Goal: Task Accomplishment & Management: Manage account settings

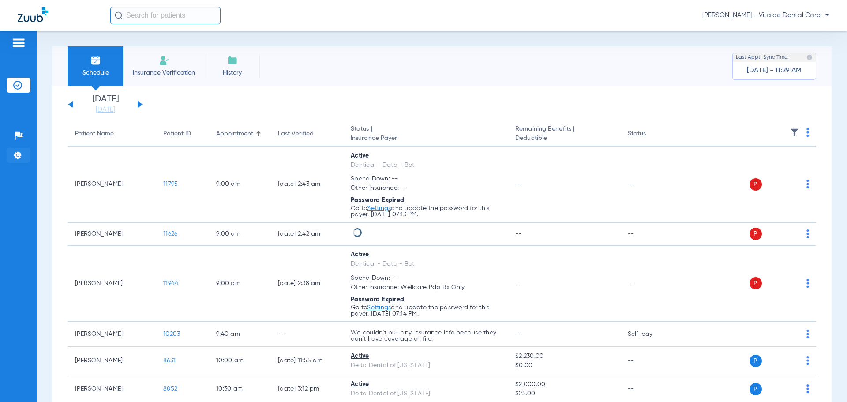
click at [13, 153] on li "Settings" at bounding box center [19, 155] width 24 height 15
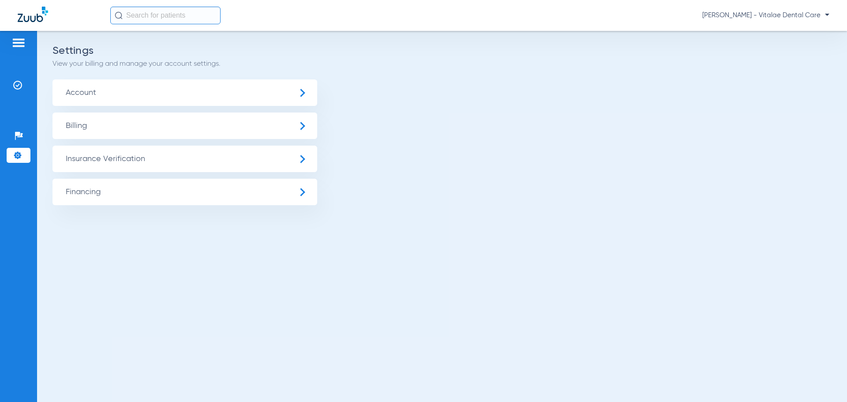
click at [180, 158] on span "Insurance Verification" at bounding box center [184, 159] width 265 height 26
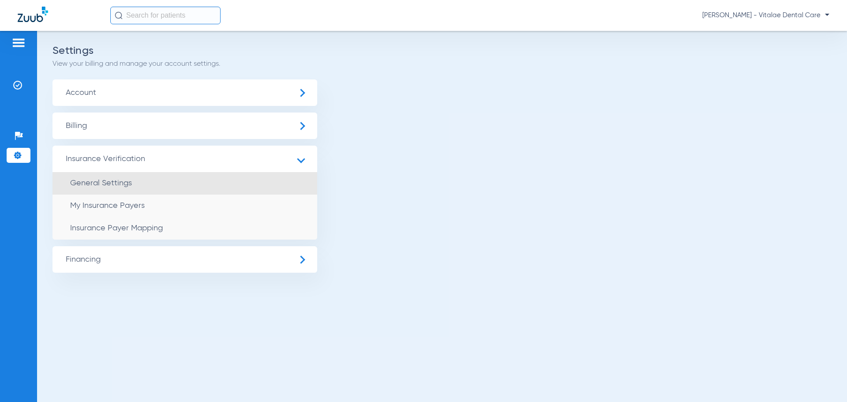
click at [166, 177] on li "General Settings" at bounding box center [184, 183] width 265 height 22
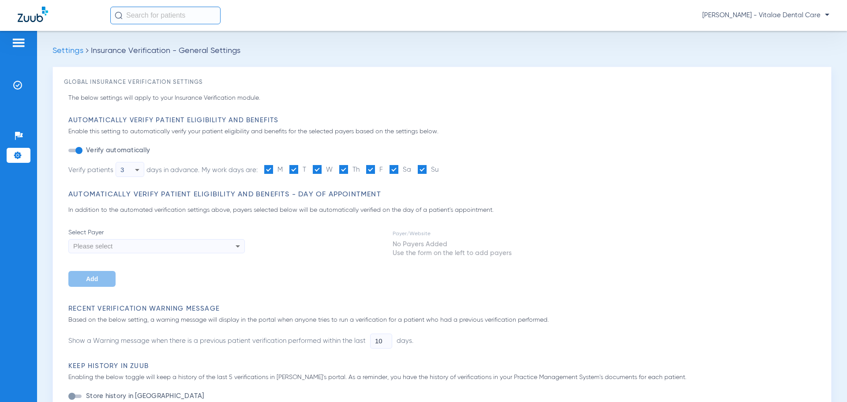
type input "1"
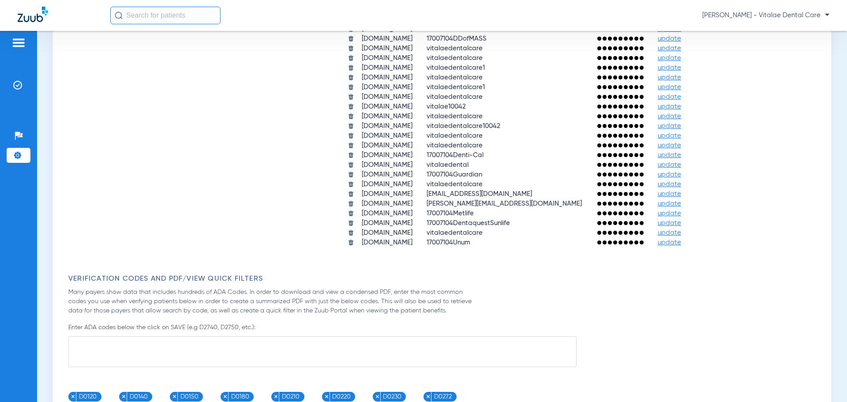
scroll to position [617, 0]
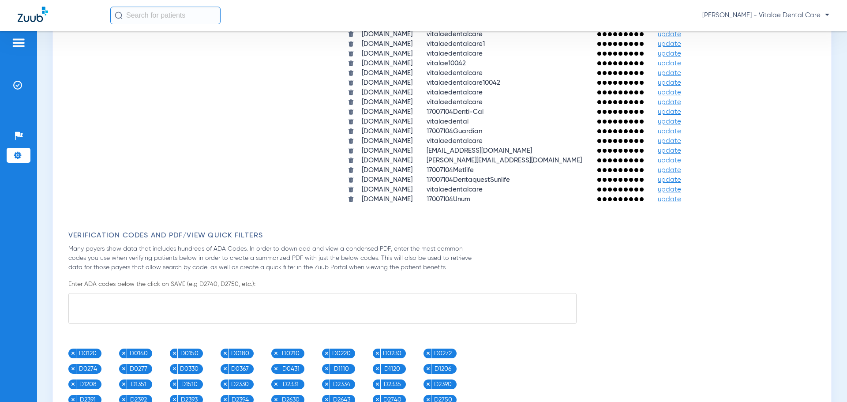
drag, startPoint x: 478, startPoint y: 161, endPoint x: 563, endPoint y: 163, distance: 85.1
click at [563, 163] on td "[PERSON_NAME][EMAIL_ADDRESS][DOMAIN_NAME]" at bounding box center [504, 160] width 168 height 9
click at [681, 162] on span "update" at bounding box center [668, 160] width 23 height 7
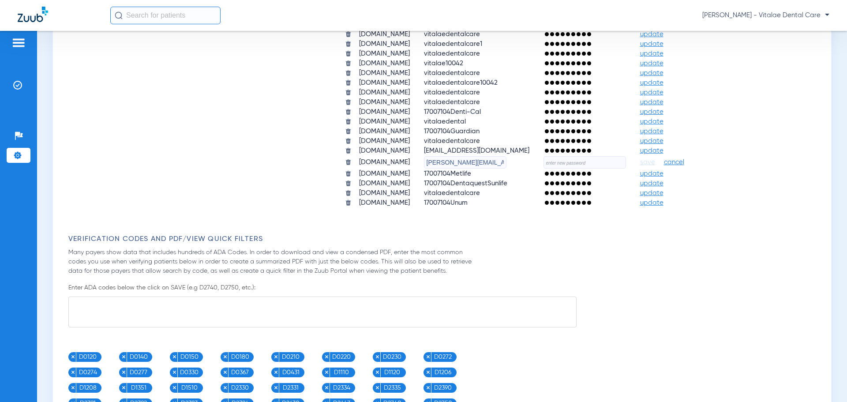
click at [472, 161] on input "[PERSON_NAME][EMAIL_ADDRESS][DOMAIN_NAME]" at bounding box center [465, 162] width 82 height 12
type input "[PERSON_NAME][EMAIL_ADDRESS][DOMAIN_NAME]"
click at [617, 267] on div "Verification Codes and PDF/View Quick Filters Many payers show data that includ…" at bounding box center [443, 368] width 751 height 266
click at [622, 162] on input "text" at bounding box center [584, 162] width 82 height 12
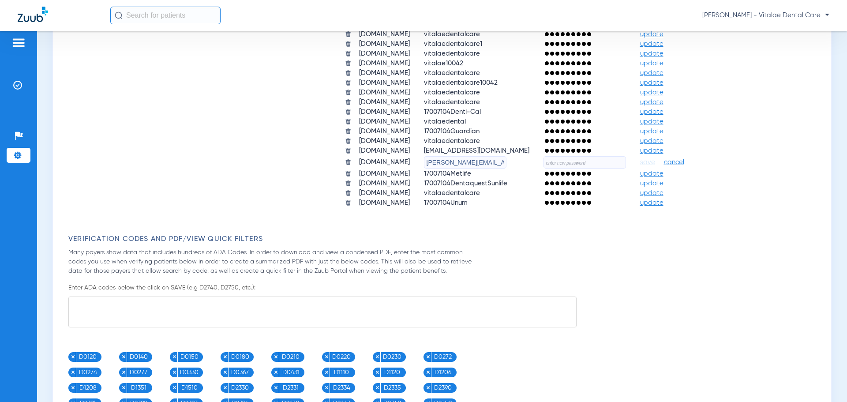
paste input "Zuub#123321!@#$%"
type input "Zuub#123321!@#$%"
click at [655, 164] on span "save" at bounding box center [647, 162] width 15 height 8
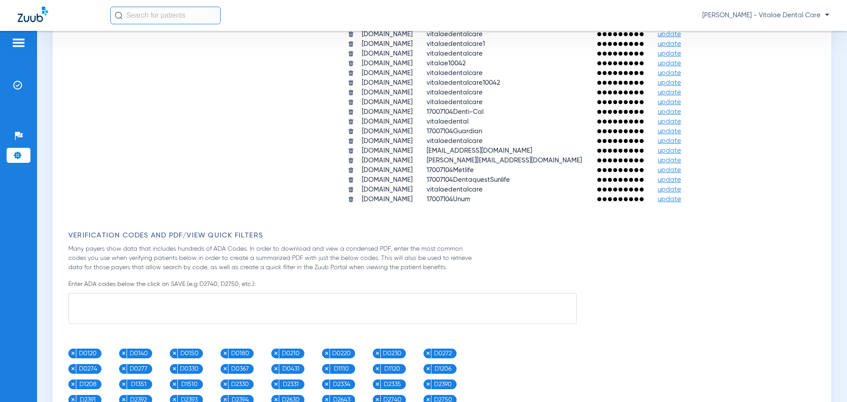
click at [745, 167] on div "Payer/Website Username Password register.dentalxchange.com zuubinsurance update…" at bounding box center [521, 20] width 597 height 370
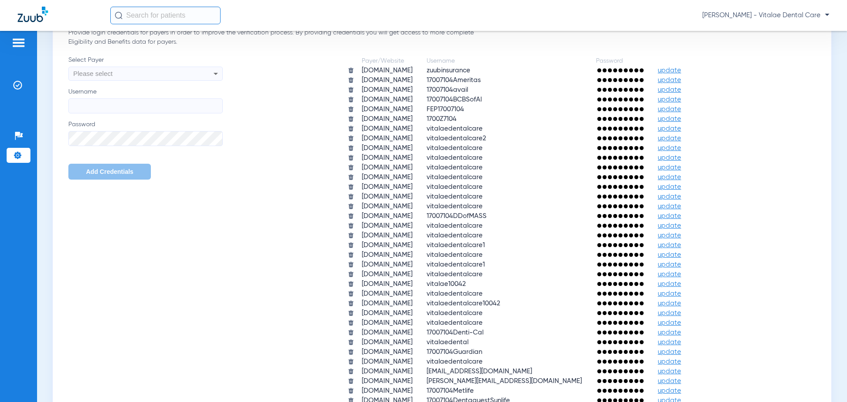
scroll to position [220, 0]
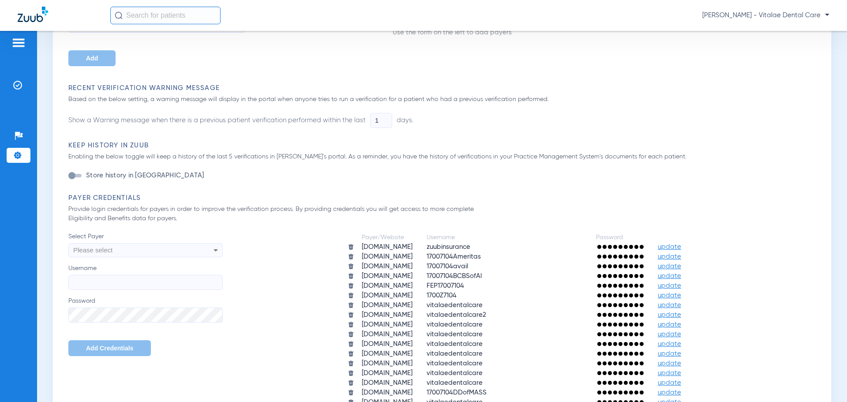
click at [19, 43] on img at bounding box center [18, 42] width 14 height 11
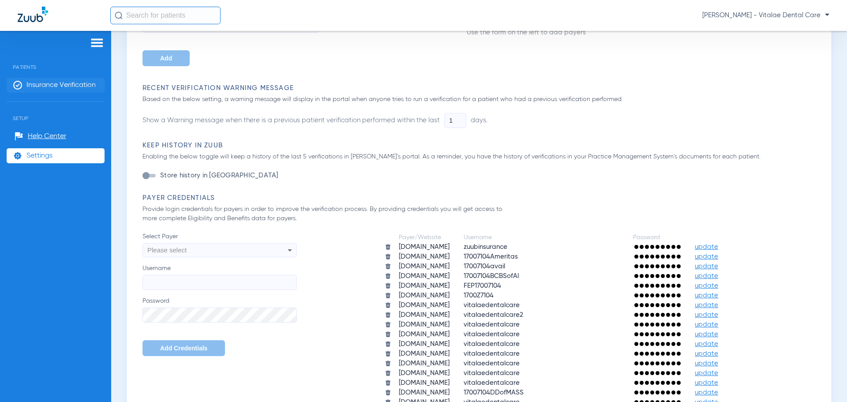
click at [38, 86] on span "Insurance Verification" at bounding box center [60, 85] width 69 height 9
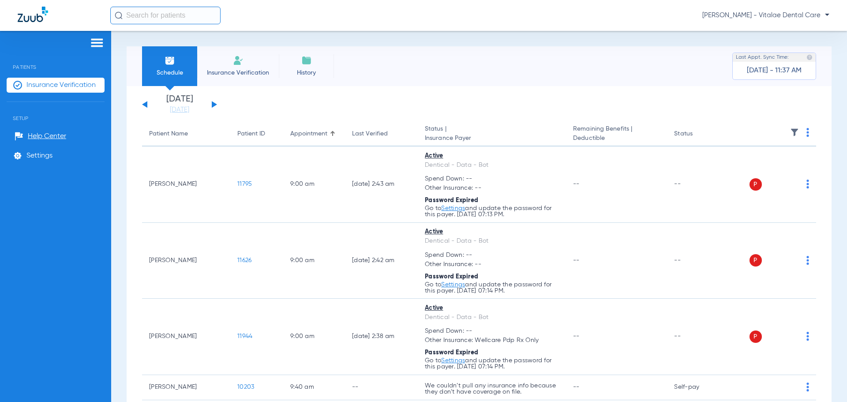
click at [806, 133] on img at bounding box center [807, 132] width 3 height 9
click at [733, 111] on div at bounding box center [423, 201] width 847 height 402
click at [210, 102] on div "Wednesday 06-11-2025 Thursday 06-12-2025 Friday 06-13-2025 Saturday 06-14-2025 …" at bounding box center [179, 104] width 75 height 19
click at [213, 103] on button at bounding box center [214, 104] width 5 height 7
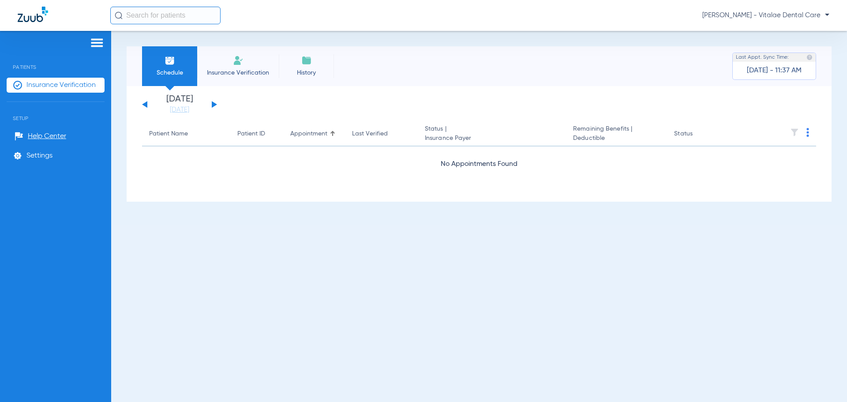
click at [213, 104] on button at bounding box center [214, 104] width 5 height 7
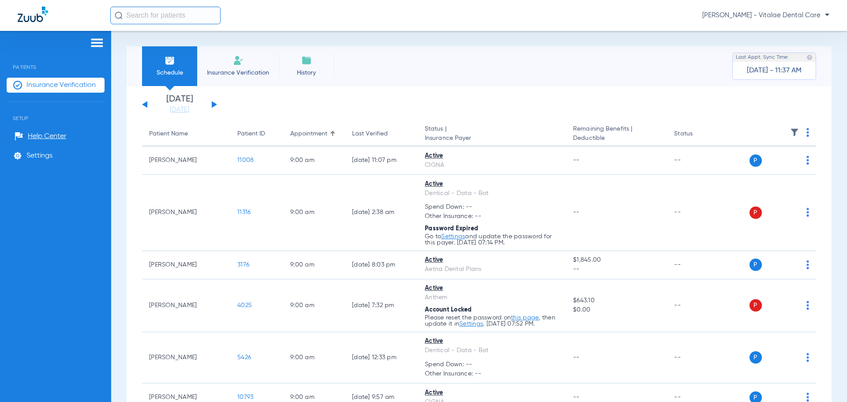
click at [806, 131] on img at bounding box center [807, 132] width 3 height 9
click at [774, 162] on button "Verify All" at bounding box center [768, 167] width 67 height 18
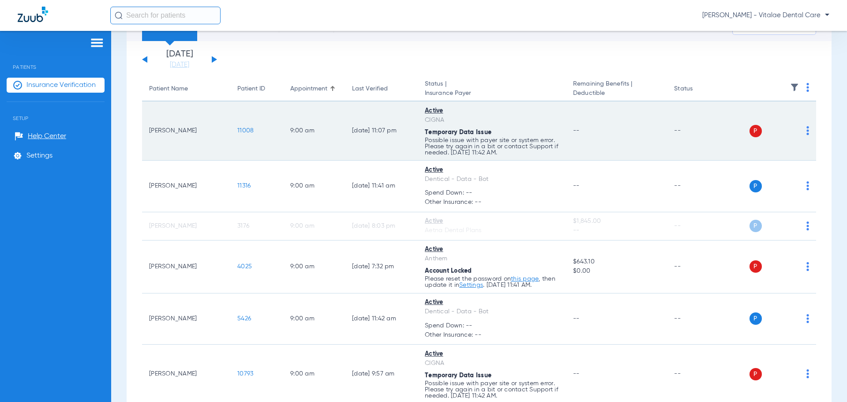
scroll to position [44, 0]
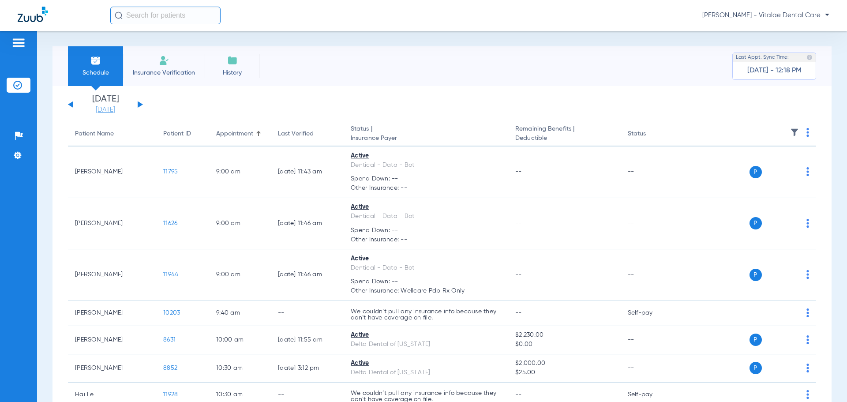
click at [119, 112] on link "[DATE]" at bounding box center [105, 109] width 53 height 9
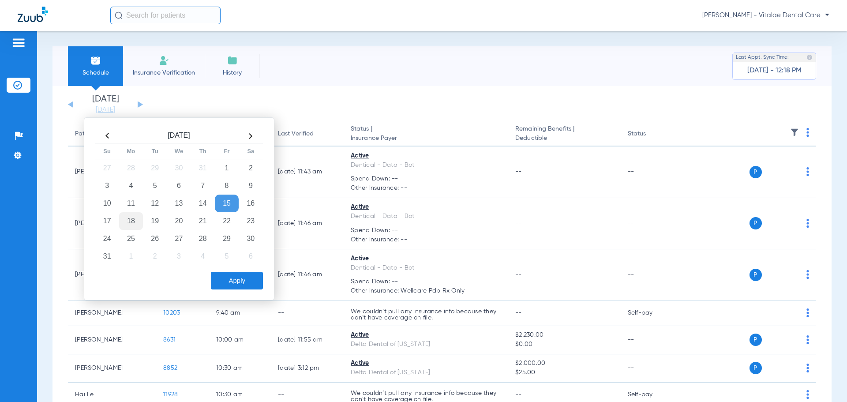
click at [134, 224] on td "18" at bounding box center [131, 221] width 24 height 18
click at [235, 272] on button "Apply" at bounding box center [237, 281] width 52 height 18
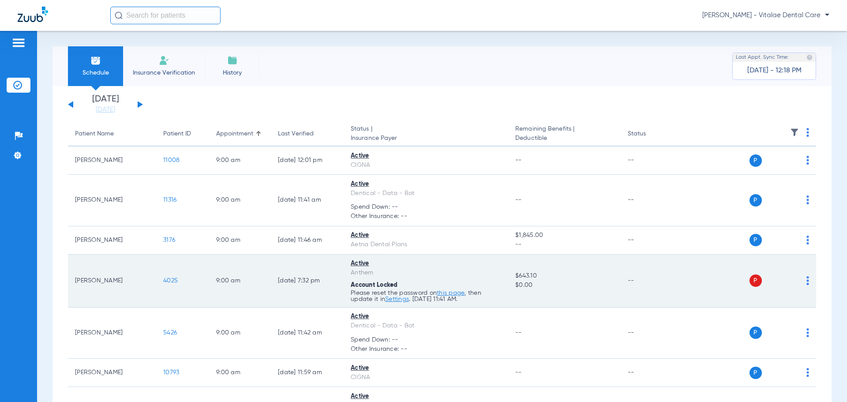
click at [402, 301] on link "Settings" at bounding box center [397, 299] width 24 height 6
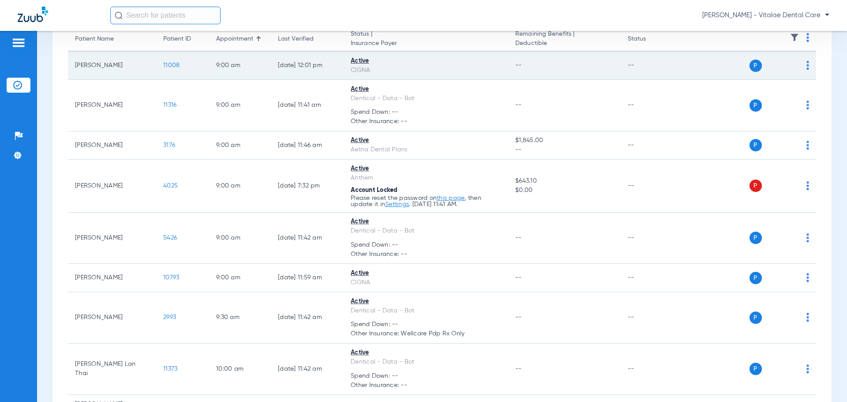
scroll to position [44, 0]
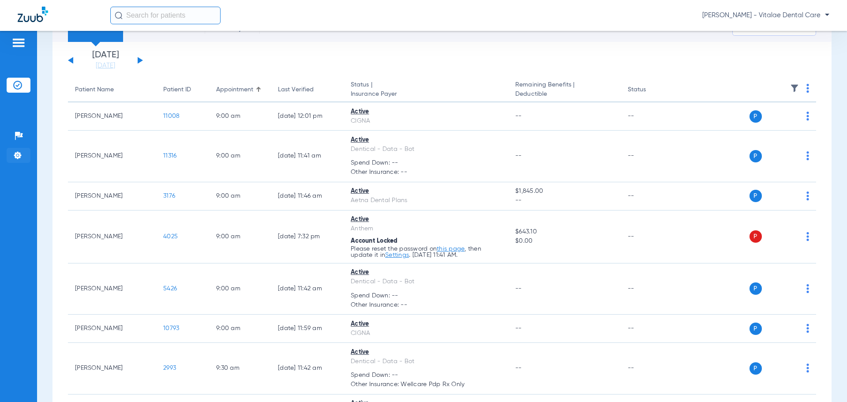
click at [10, 156] on li "Settings" at bounding box center [19, 155] width 24 height 15
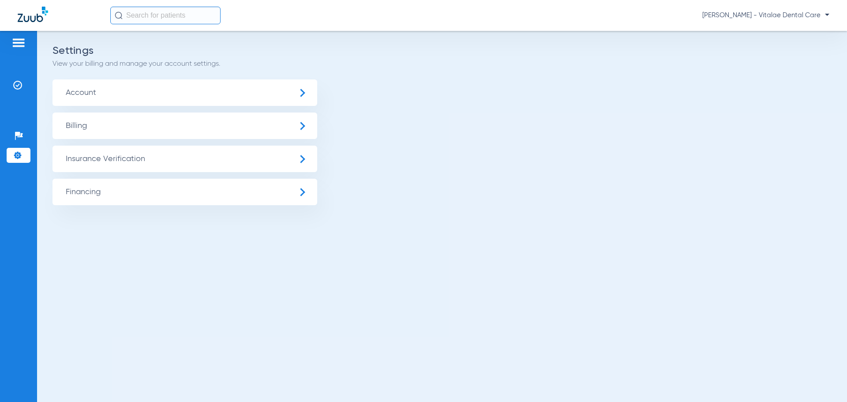
click at [130, 161] on span "Insurance Verification" at bounding box center [184, 159] width 265 height 26
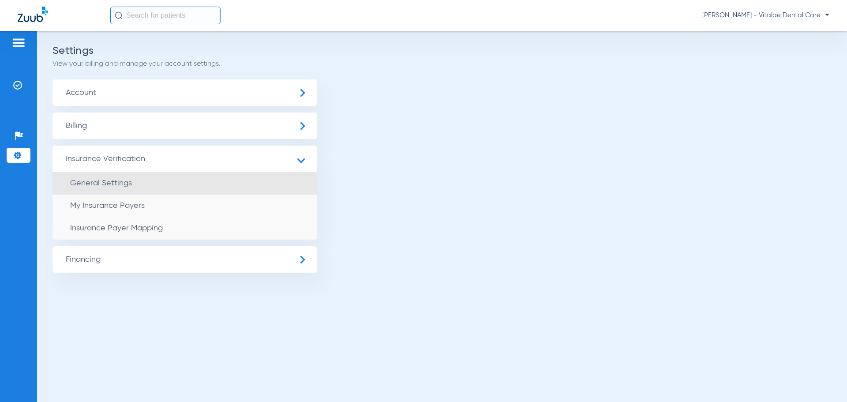
click at [132, 190] on li "General Settings" at bounding box center [184, 183] width 265 height 22
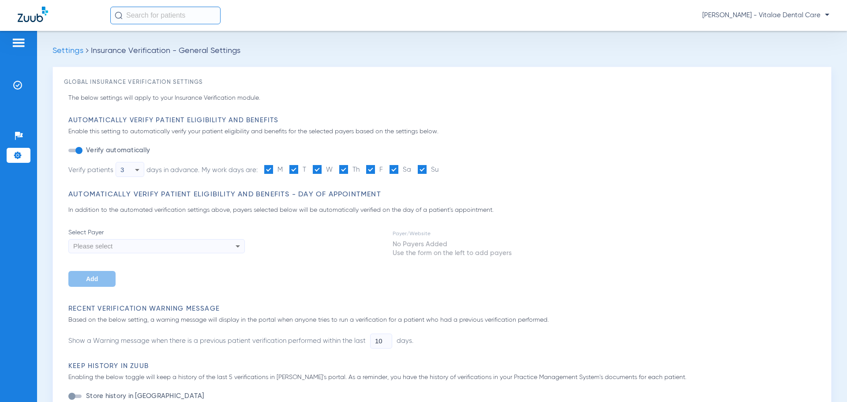
type input "1"
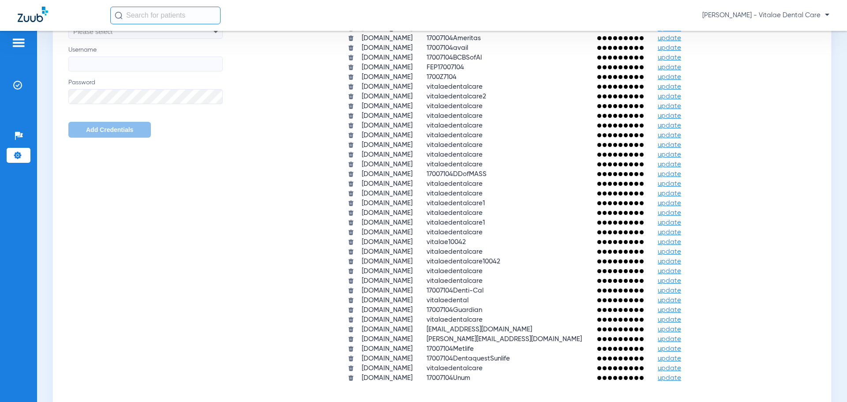
scroll to position [573, 0]
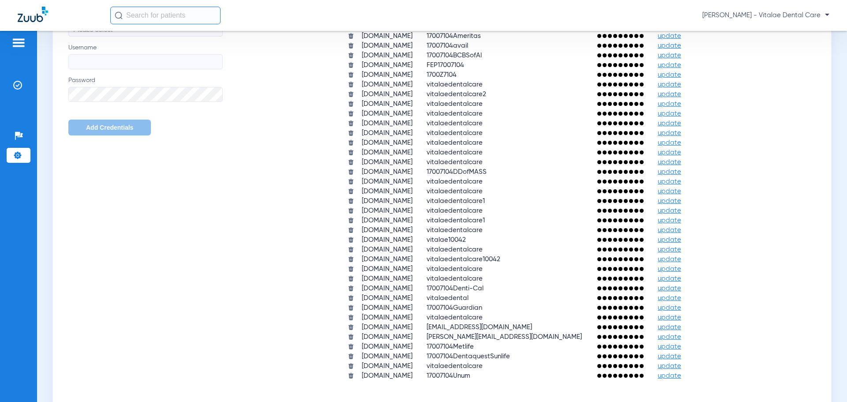
scroll to position [397, 0]
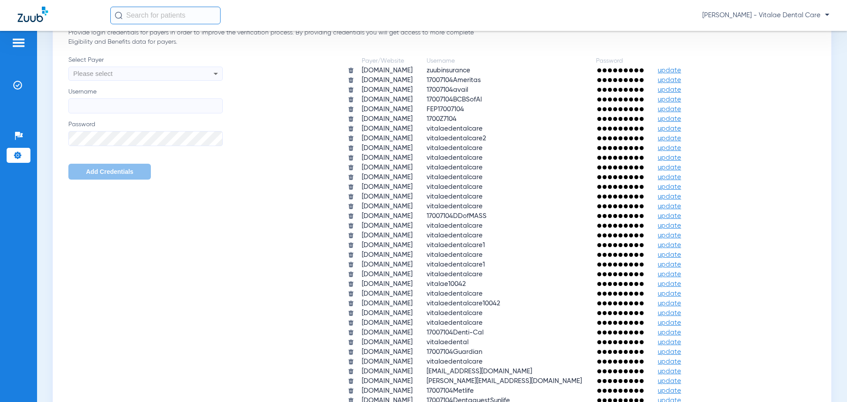
click at [367, 93] on td "[DOMAIN_NAME]" at bounding box center [387, 90] width 64 height 9
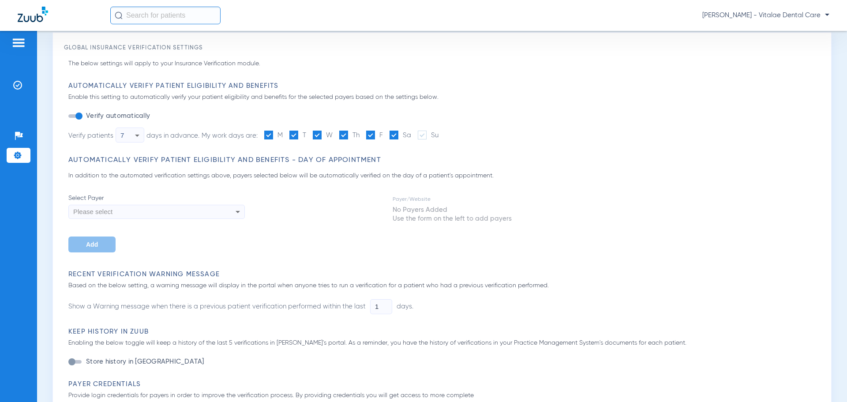
scroll to position [0, 0]
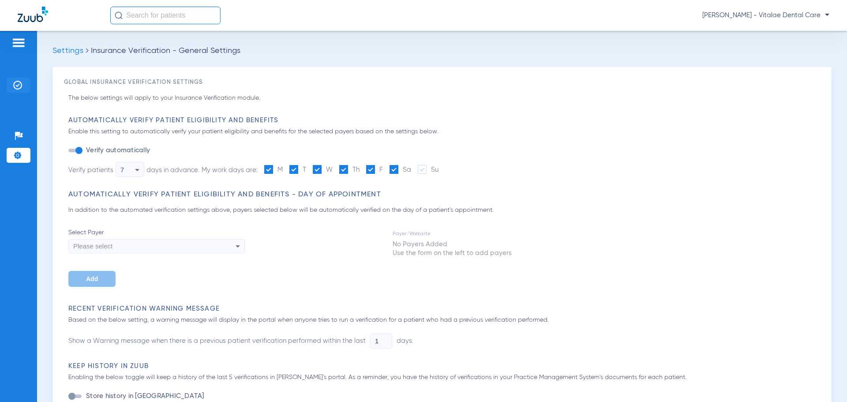
click at [16, 85] on img at bounding box center [17, 85] width 9 height 9
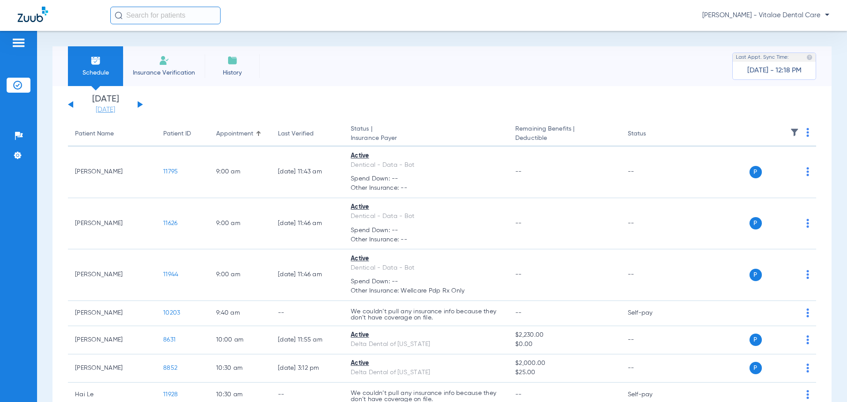
click at [114, 113] on link "[DATE]" at bounding box center [105, 109] width 53 height 9
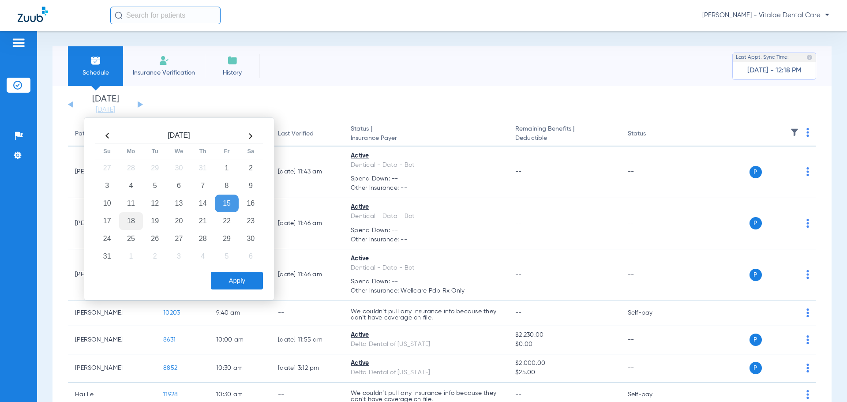
click at [133, 221] on td "18" at bounding box center [131, 221] width 24 height 18
click at [243, 279] on button "Apply" at bounding box center [237, 281] width 52 height 18
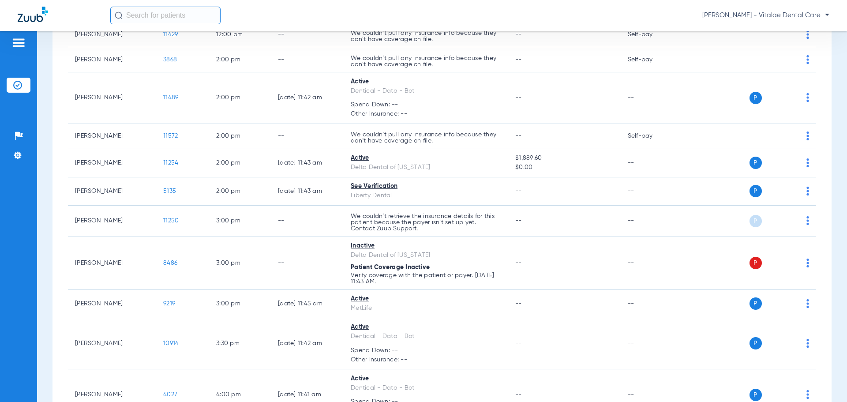
scroll to position [754, 0]
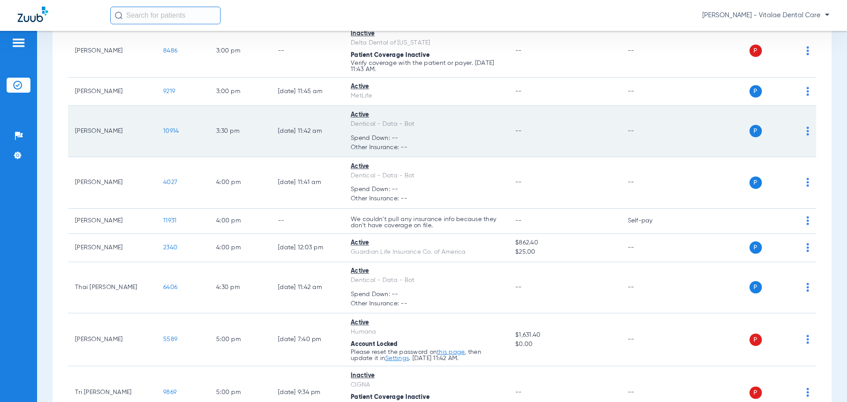
scroll to position [1102, 0]
